Goal: Task Accomplishment & Management: Use online tool/utility

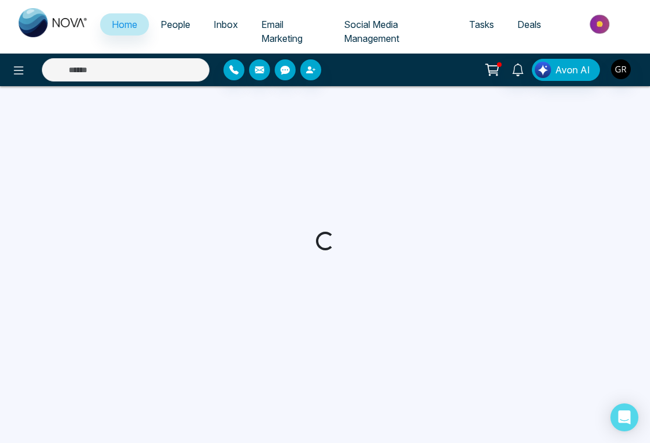
select select "*"
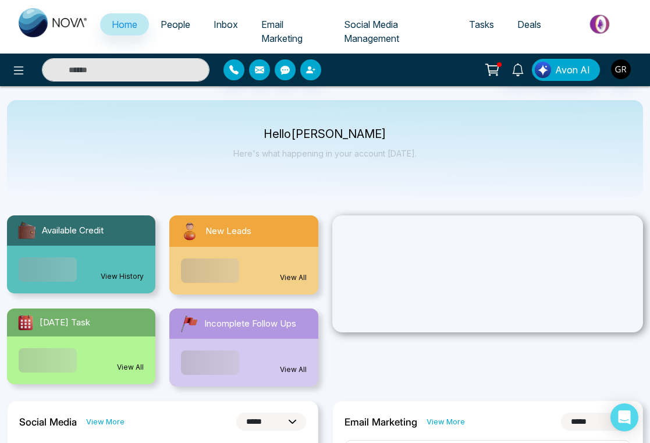
click at [360, 34] on span "Social Media Management" at bounding box center [371, 32] width 55 height 26
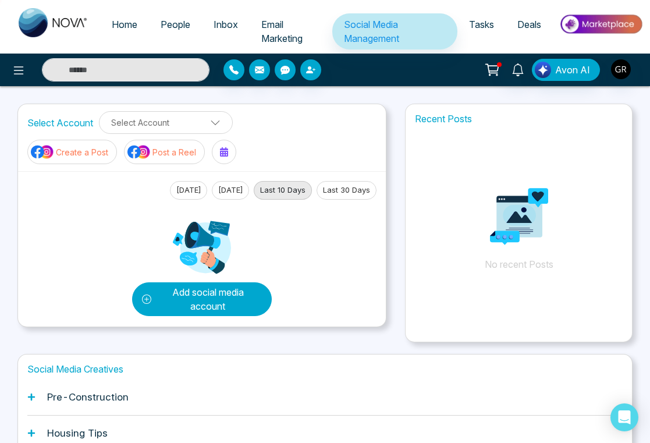
click at [210, 303] on button "Add social media account" at bounding box center [202, 299] width 140 height 34
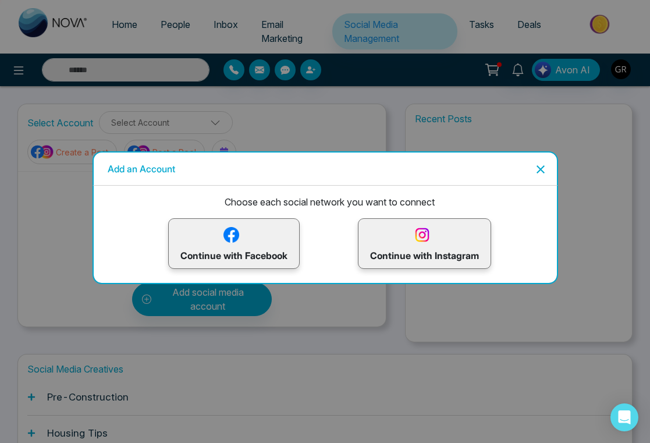
click at [226, 239] on img at bounding box center [231, 235] width 20 height 20
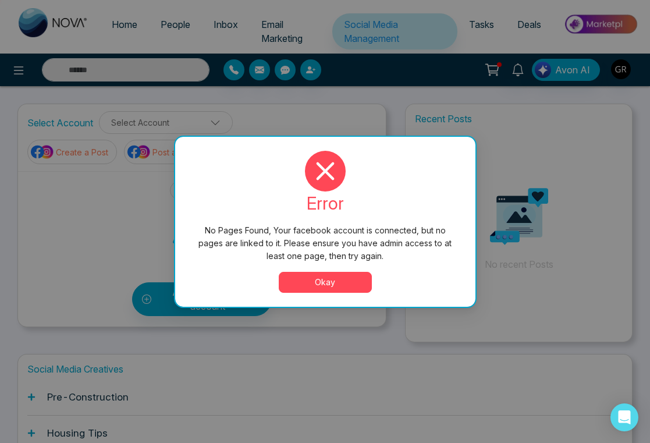
click at [340, 284] on button "Okay" at bounding box center [325, 282] width 93 height 21
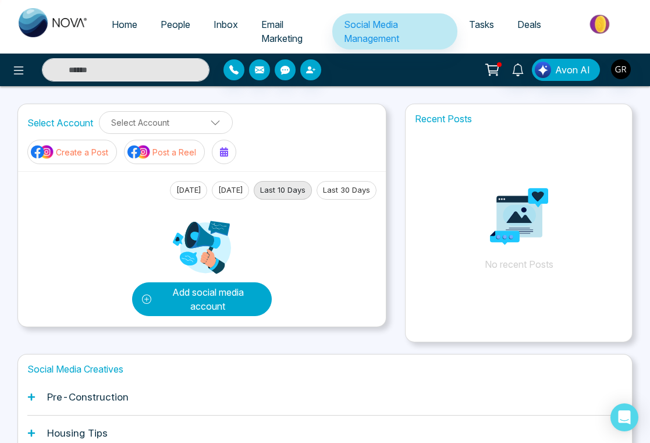
click at [234, 298] on button "Add social media account" at bounding box center [202, 299] width 140 height 34
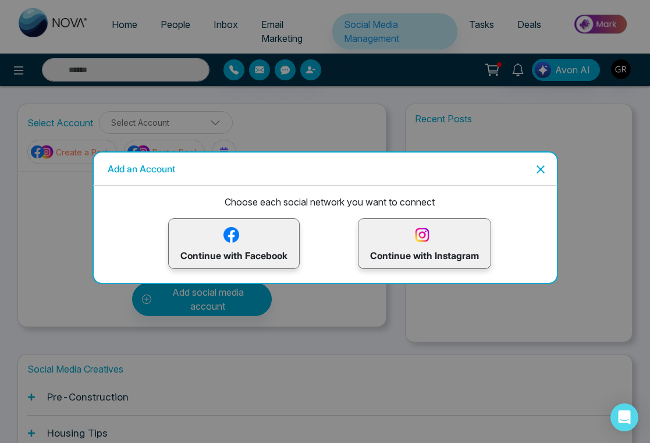
click at [241, 234] on img at bounding box center [231, 235] width 20 height 20
